Goal: Task Accomplishment & Management: Complete application form

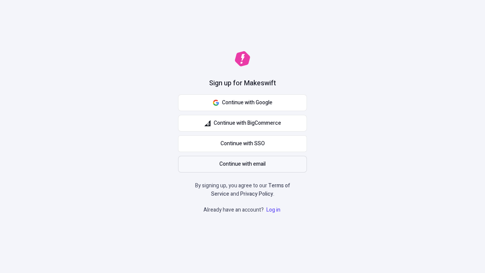
click at [242, 164] on span "Continue with email" at bounding box center [242, 164] width 46 height 8
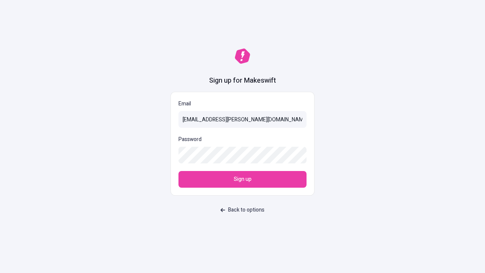
type input "[EMAIL_ADDRESS][PERSON_NAME][DOMAIN_NAME]"
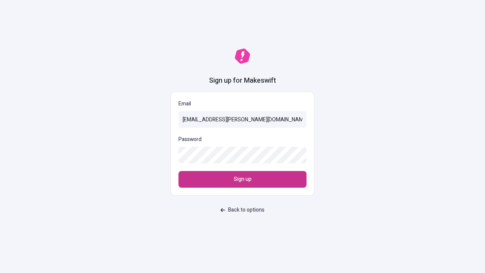
click at [242, 179] on span "Sign up" at bounding box center [243, 179] width 18 height 8
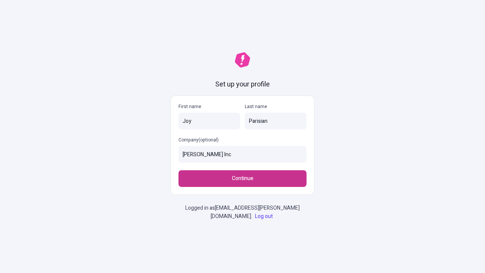
type input "[PERSON_NAME] Inc"
click at [242, 178] on span "Continue" at bounding box center [243, 178] width 22 height 8
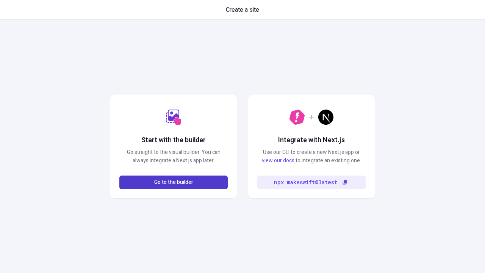
click at [173, 182] on span "Go to the builder" at bounding box center [173, 182] width 39 height 8
